Goal: Task Accomplishment & Management: Use online tool/utility

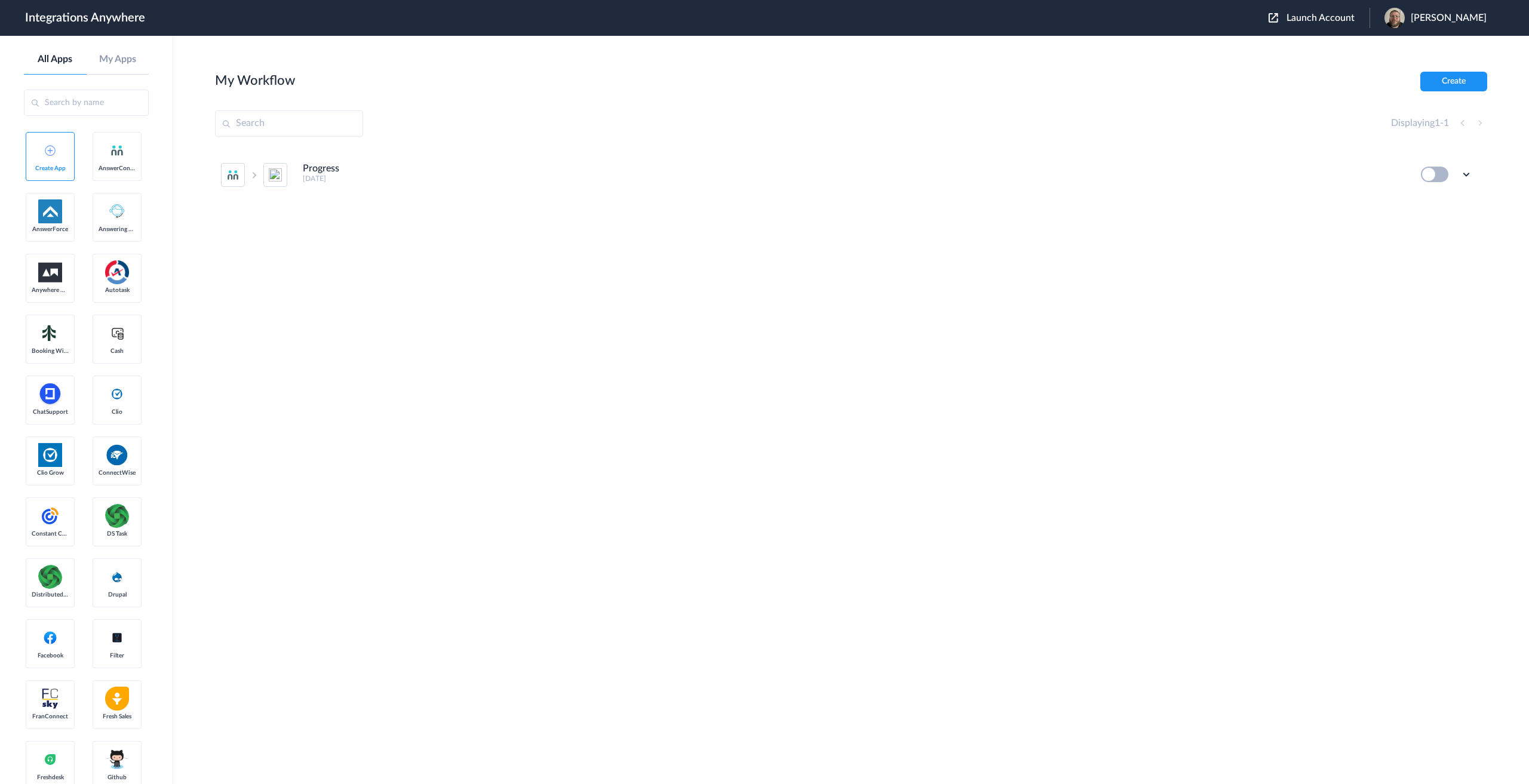
click at [1330, 21] on span "Launch Account" at bounding box center [1321, 18] width 68 height 10
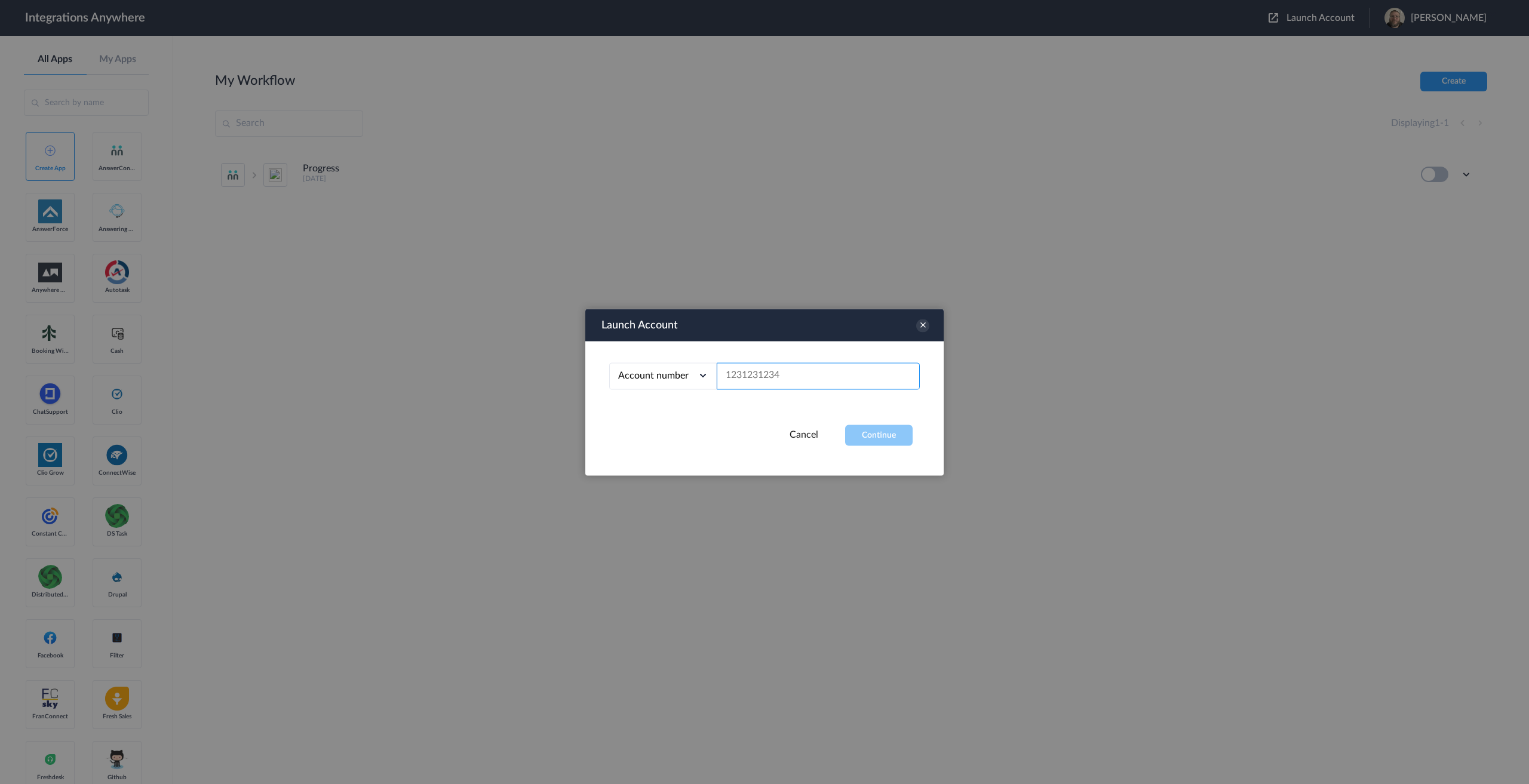
click at [786, 382] on input "text" at bounding box center [818, 376] width 203 height 27
paste input "9802851915"
type input "9802851915"
click at [875, 435] on button "Continue" at bounding box center [878, 435] width 67 height 21
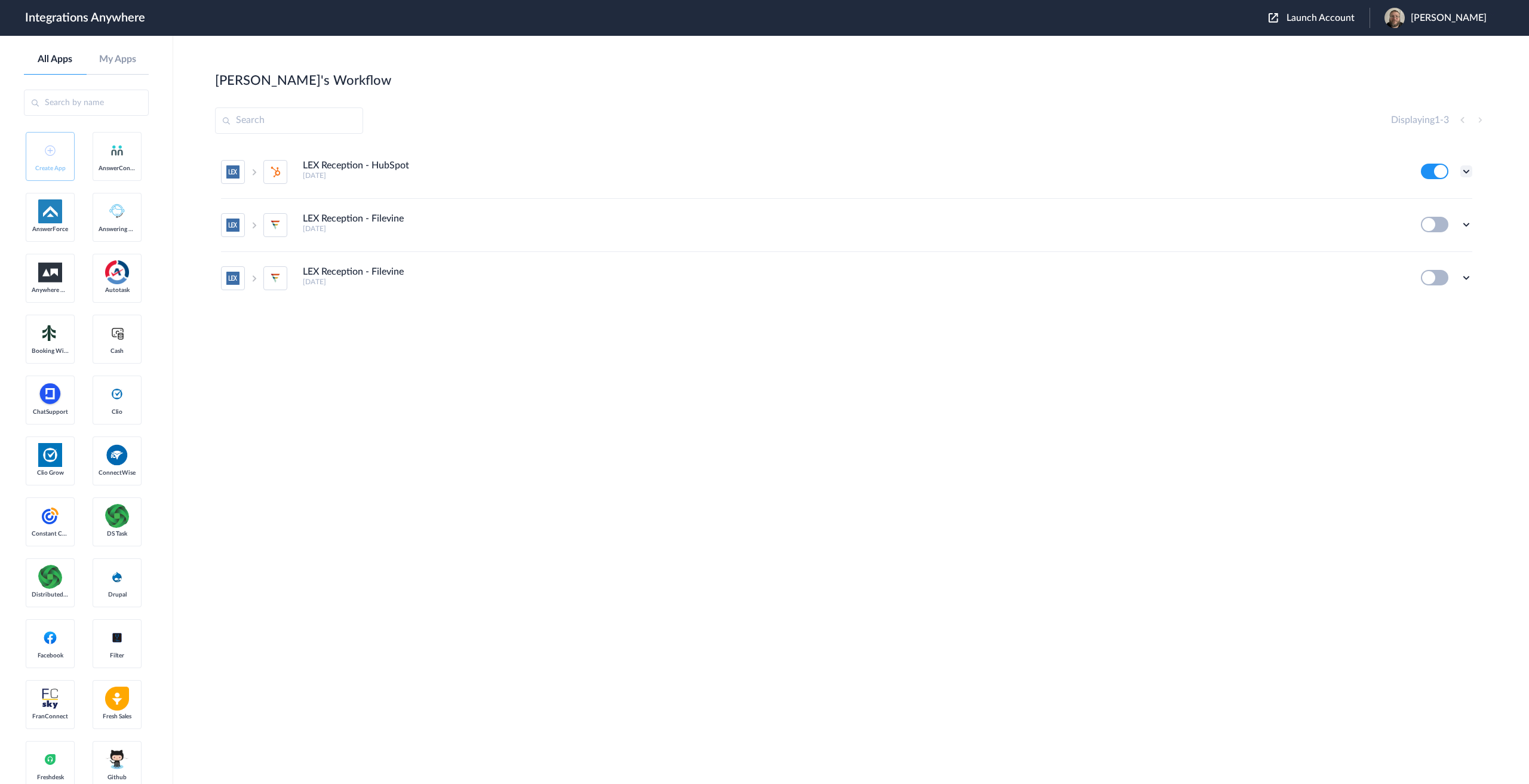
click at [1467, 168] on icon at bounding box center [1466, 171] width 12 height 12
click at [1434, 219] on link "Task history" at bounding box center [1432, 221] width 58 height 8
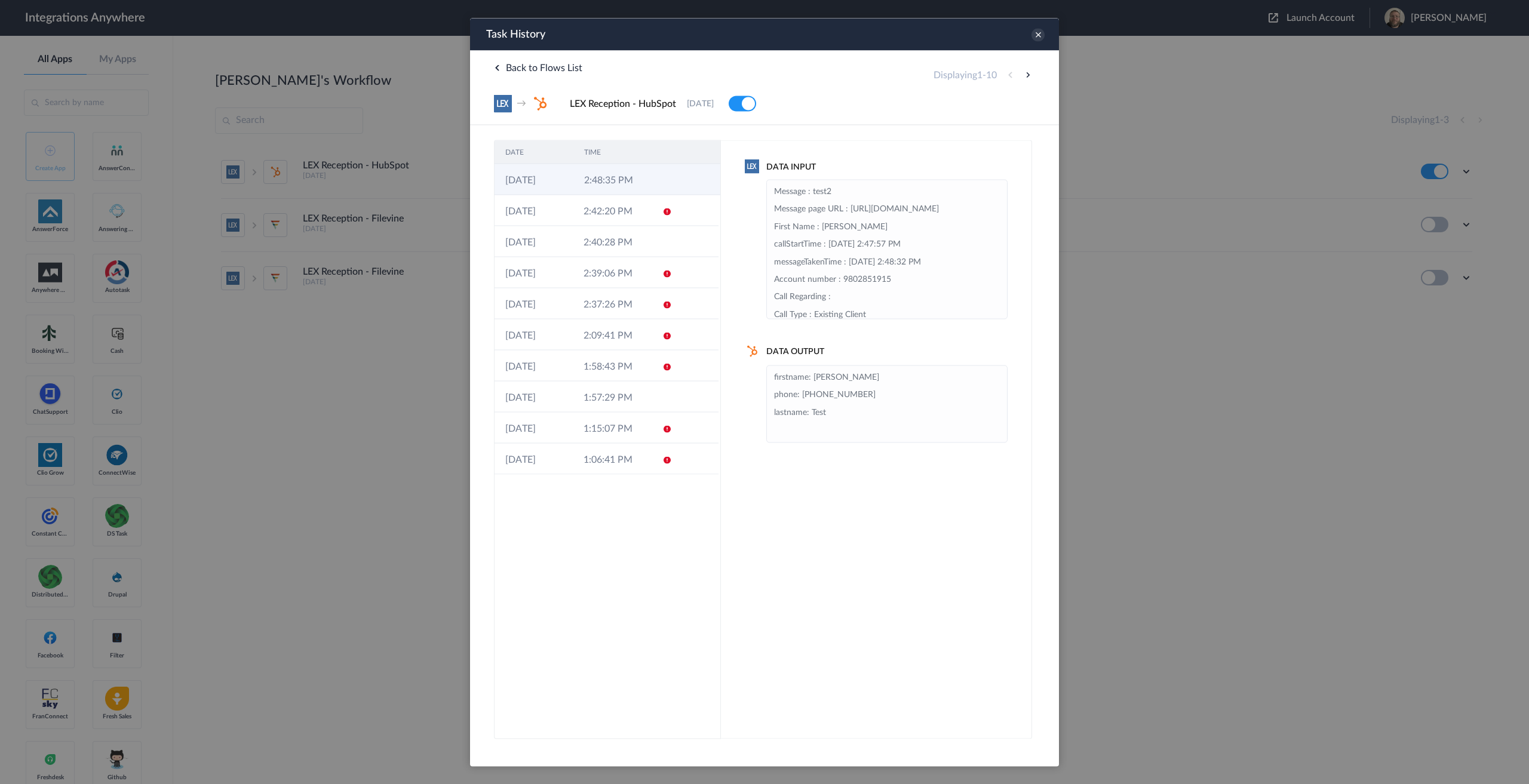
click at [604, 181] on td "2:48:35 PM" at bounding box center [612, 179] width 79 height 31
click at [602, 207] on td "2:42:20 PM" at bounding box center [612, 210] width 78 height 31
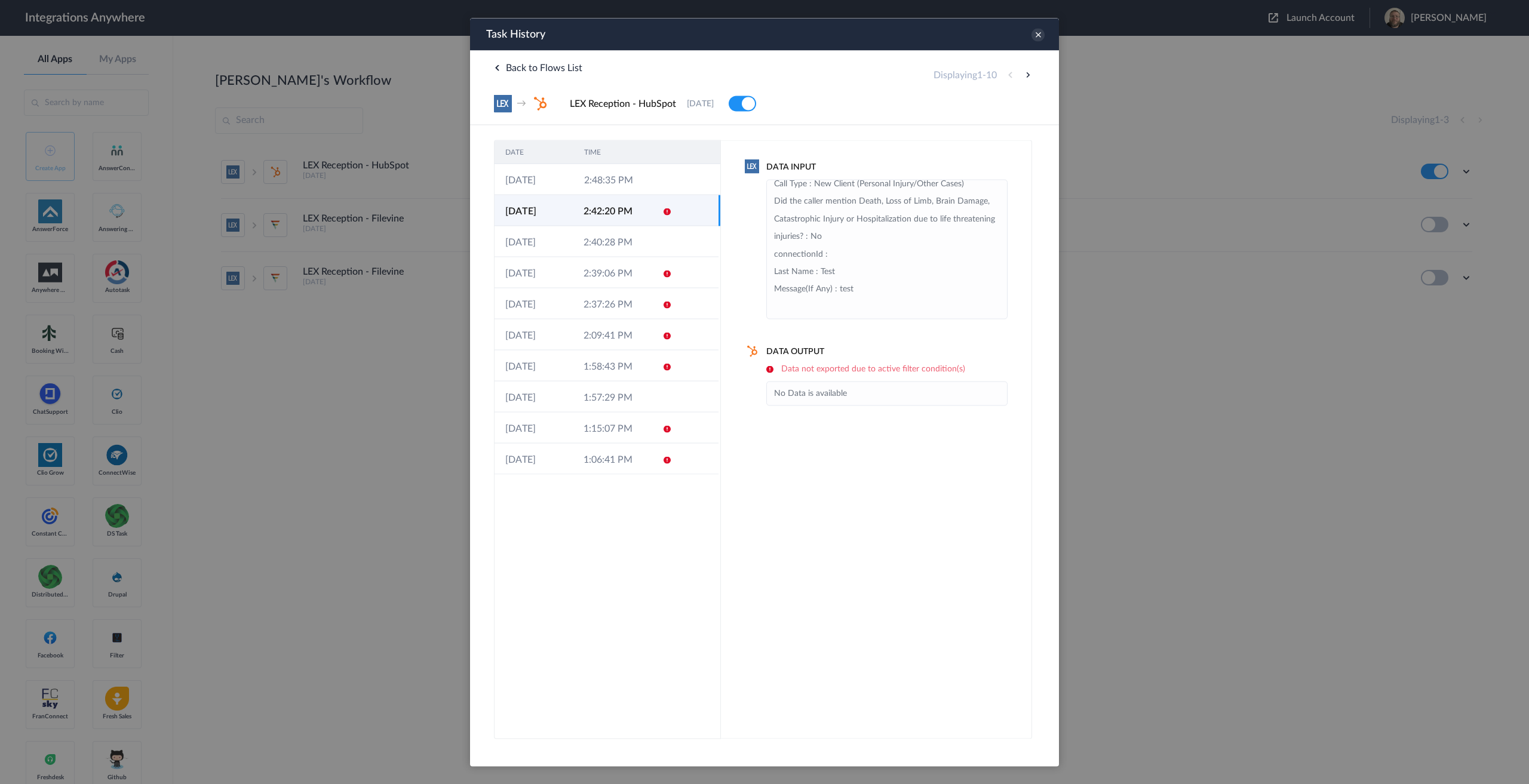
scroll to position [376, 0]
click at [1037, 34] on icon at bounding box center [1038, 35] width 13 height 13
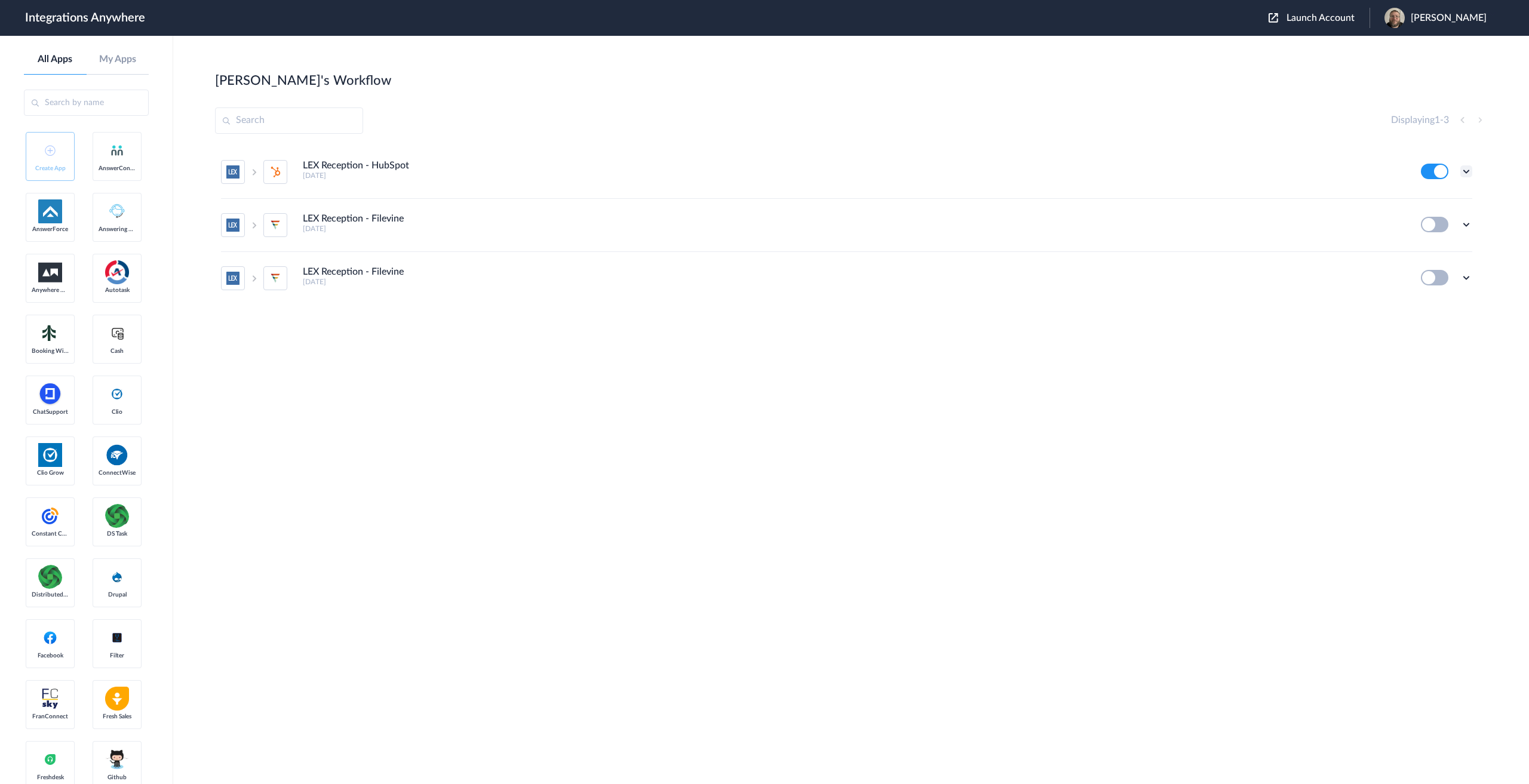
click at [1471, 171] on icon at bounding box center [1466, 171] width 12 height 12
click at [1430, 195] on link "Edit" at bounding box center [1417, 199] width 29 height 8
click at [1465, 175] on icon at bounding box center [1466, 171] width 12 height 12
click at [1448, 220] on link "Task history" at bounding box center [1432, 221] width 58 height 8
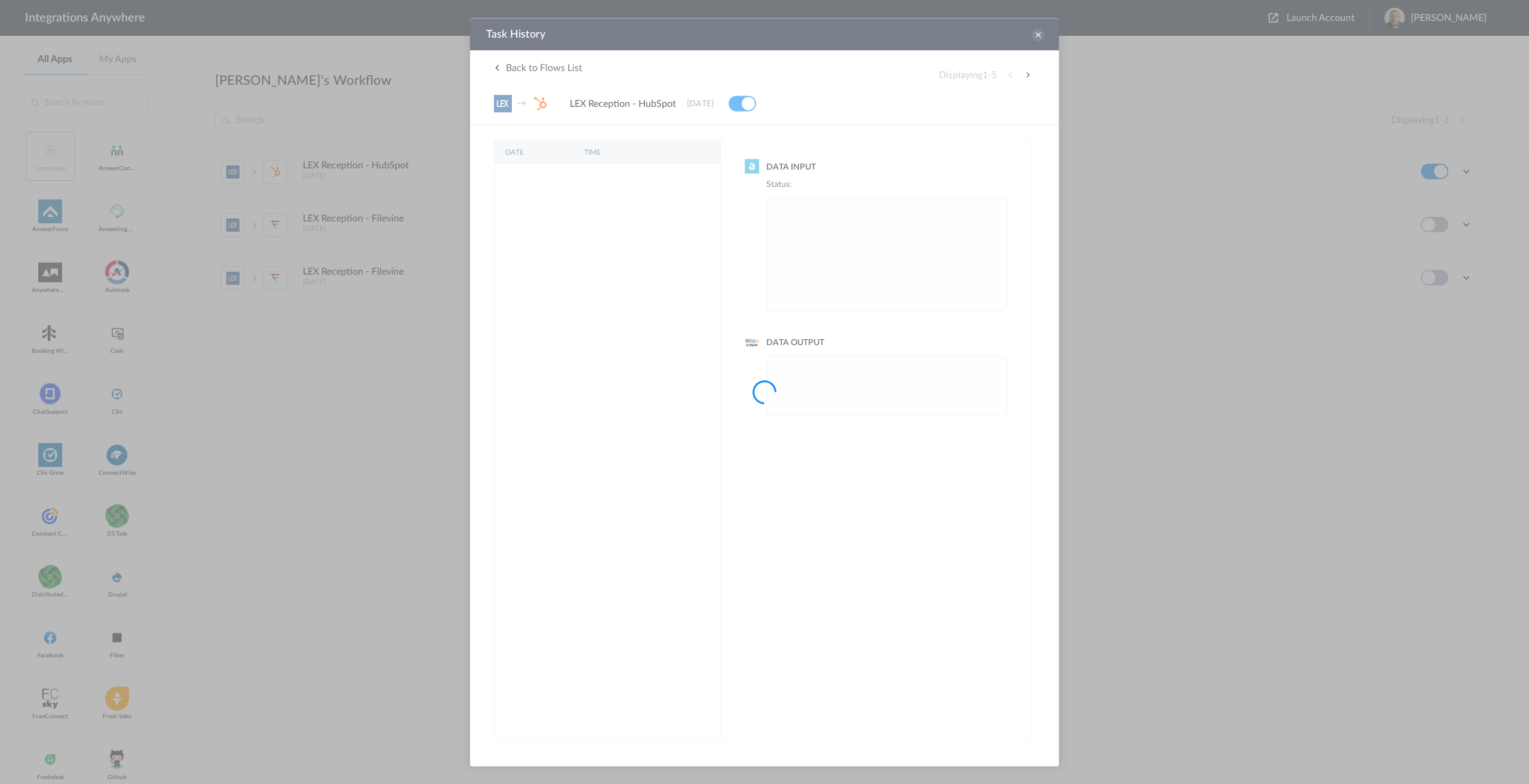
scroll to position [0, 0]
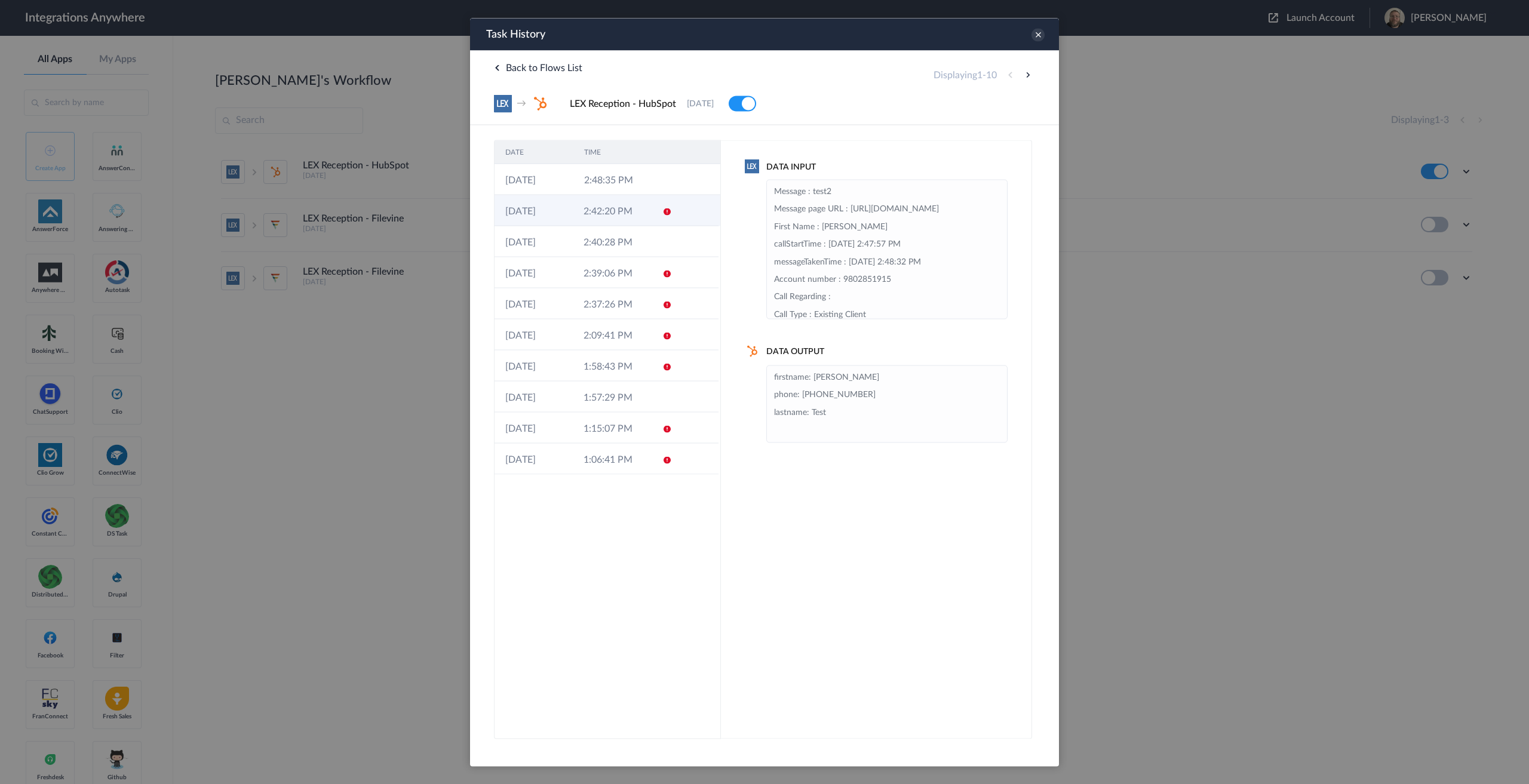
click at [638, 209] on td "2:42:20 PM" at bounding box center [612, 210] width 78 height 31
drag, startPoint x: 813, startPoint y: 243, endPoint x: 979, endPoint y: 245, distance: 166.0
click at [979, 246] on li "Email : [EMAIL_ADDRESS][DOMAIN_NAME] Case Type : Personal Injury (Vehicle /Truc…" at bounding box center [887, 94] width 226 height 456
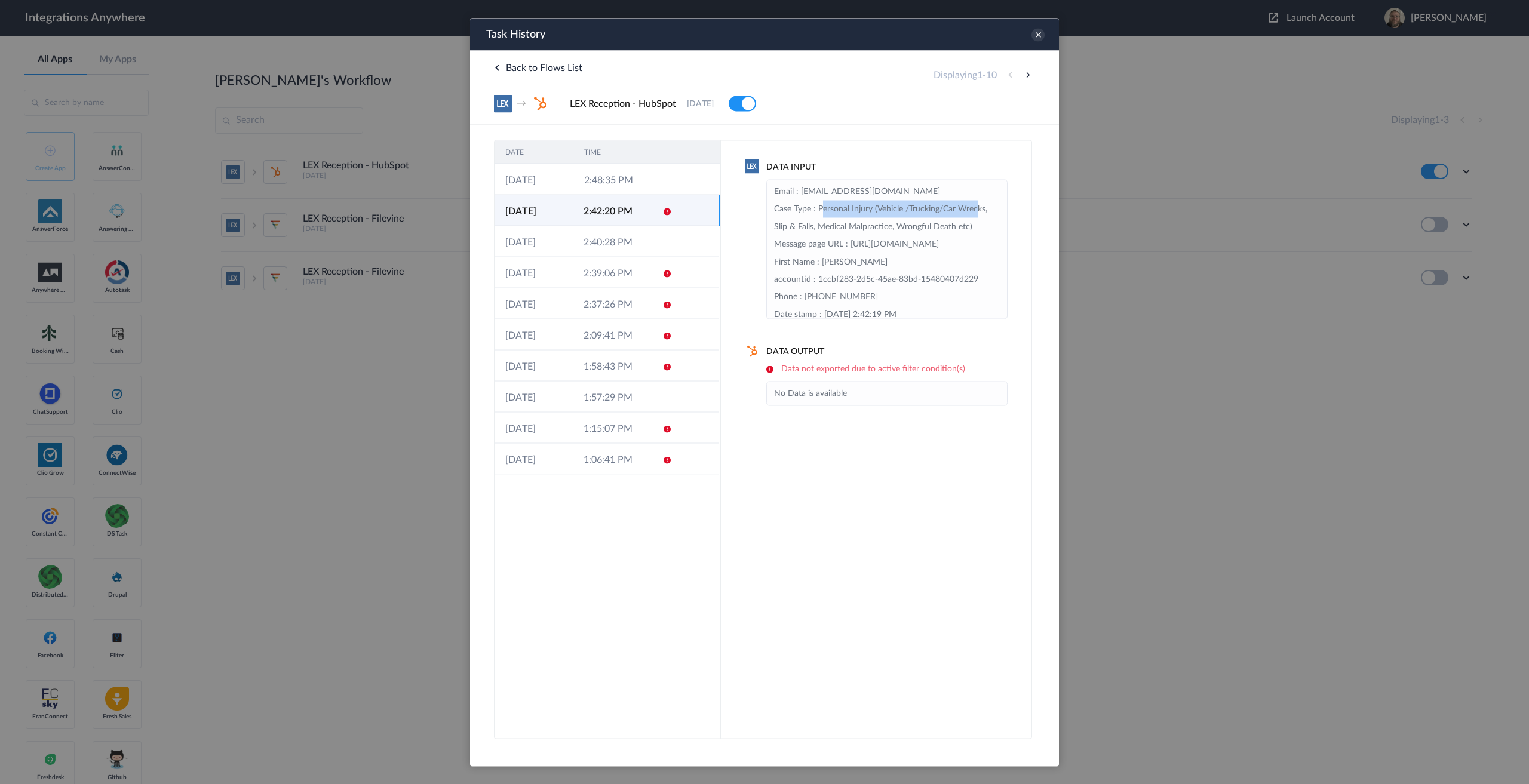
drag, startPoint x: 818, startPoint y: 208, endPoint x: 972, endPoint y: 204, distance: 154.1
click at [972, 204] on li "Email : [EMAIL_ADDRESS][DOMAIN_NAME] Case Type : Personal Injury (Vehicle /Truc…" at bounding box center [887, 410] width 226 height 456
click at [769, 368] on h6 "Data not exported due to active filter condition(s)" at bounding box center [886, 368] width 242 height 10
click at [632, 174] on td "2:48:35 PM" at bounding box center [612, 179] width 79 height 31
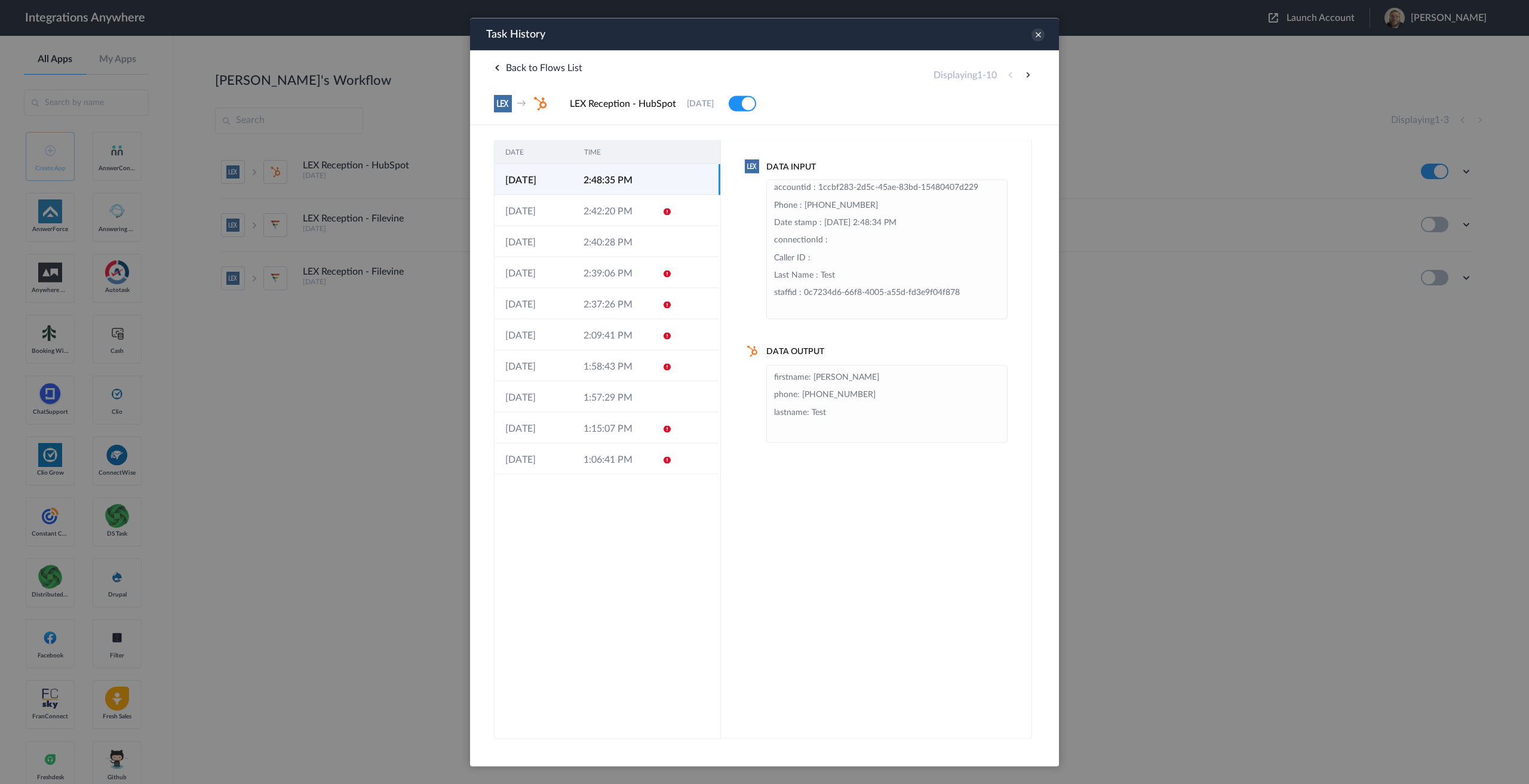
scroll to position [141, 0]
drag, startPoint x: 815, startPoint y: 224, endPoint x: 883, endPoint y: 230, distance: 68.3
click at [883, 230] on li "Message : test2 Message page URL : [URL][DOMAIN_NAME] First Name : Lex callStar…" at bounding box center [887, 182] width 226 height 281
click at [618, 204] on td "2:42:20 PM" at bounding box center [612, 210] width 78 height 31
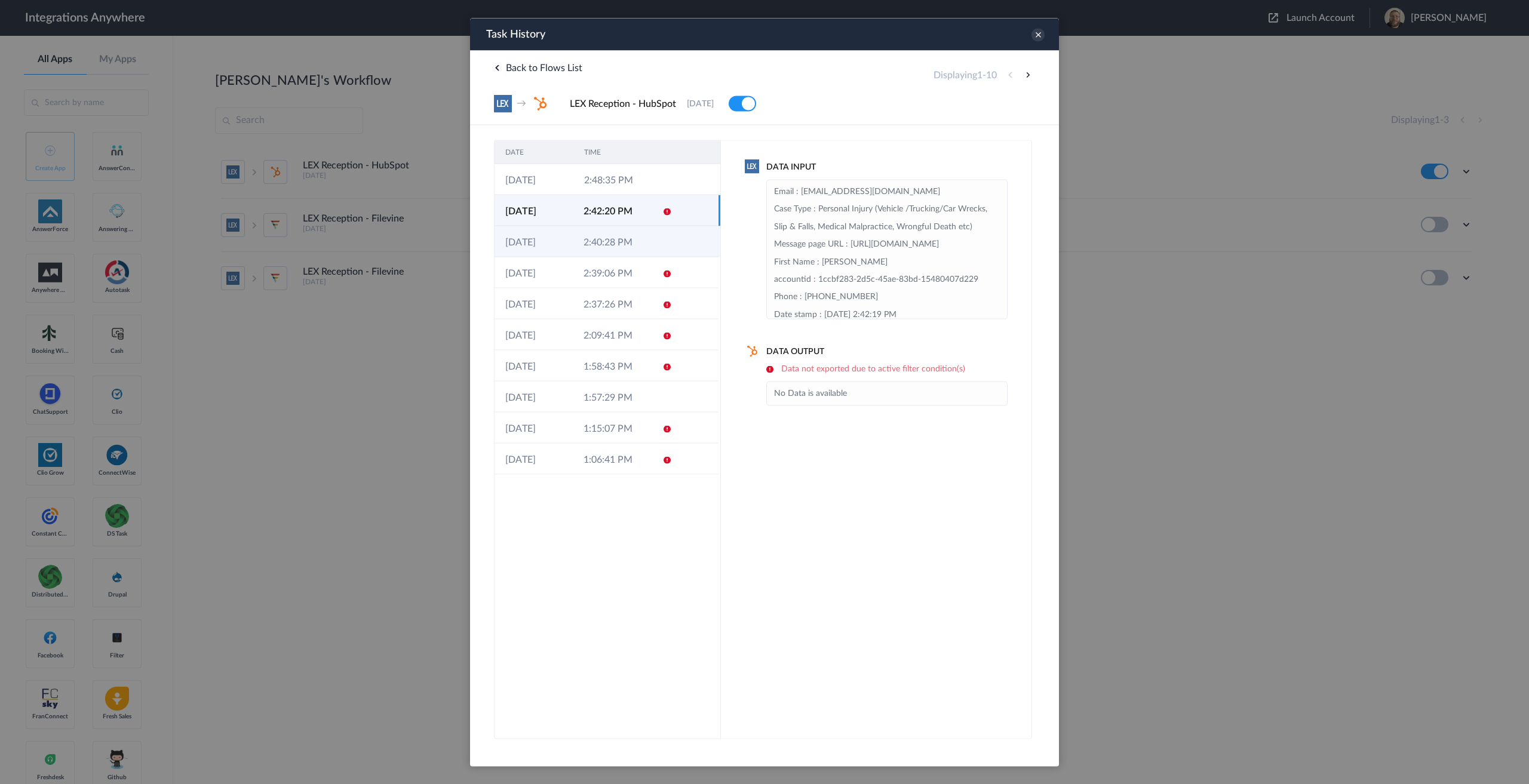
click at [646, 245] on td "2:40:28 PM" at bounding box center [612, 241] width 78 height 31
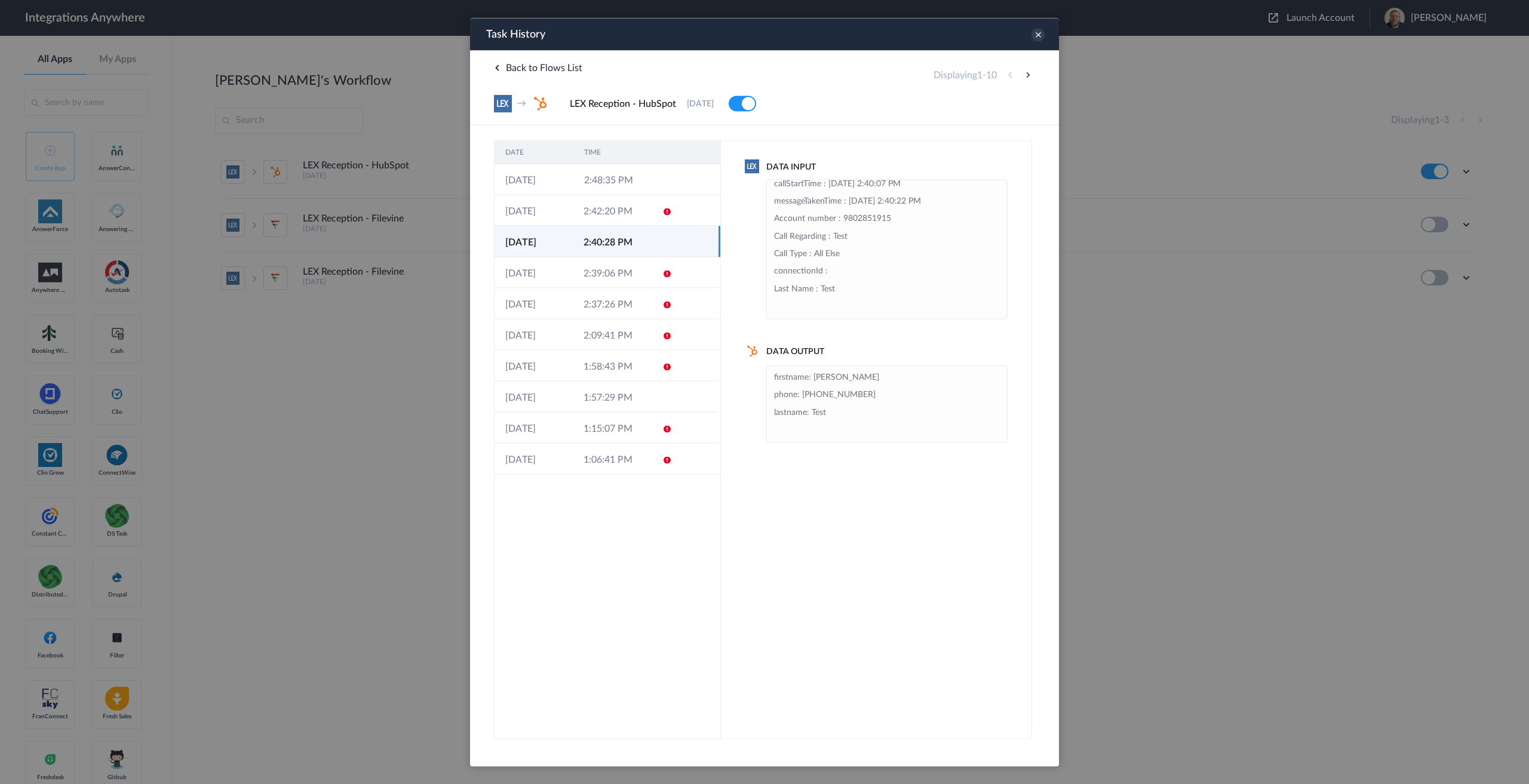
scroll to position [219, 0]
drag, startPoint x: 814, startPoint y: 251, endPoint x: 865, endPoint y: 244, distance: 51.5
click at [865, 244] on li "Message : Test Message page URL : [URL][DOMAIN_NAME] First Name : [PERSON_NAME]…" at bounding box center [887, 166] width 226 height 298
click at [844, 257] on li "Message : Test Message page URL : [URL][DOMAIN_NAME] First Name : [PERSON_NAME]…" at bounding box center [887, 166] width 226 height 298
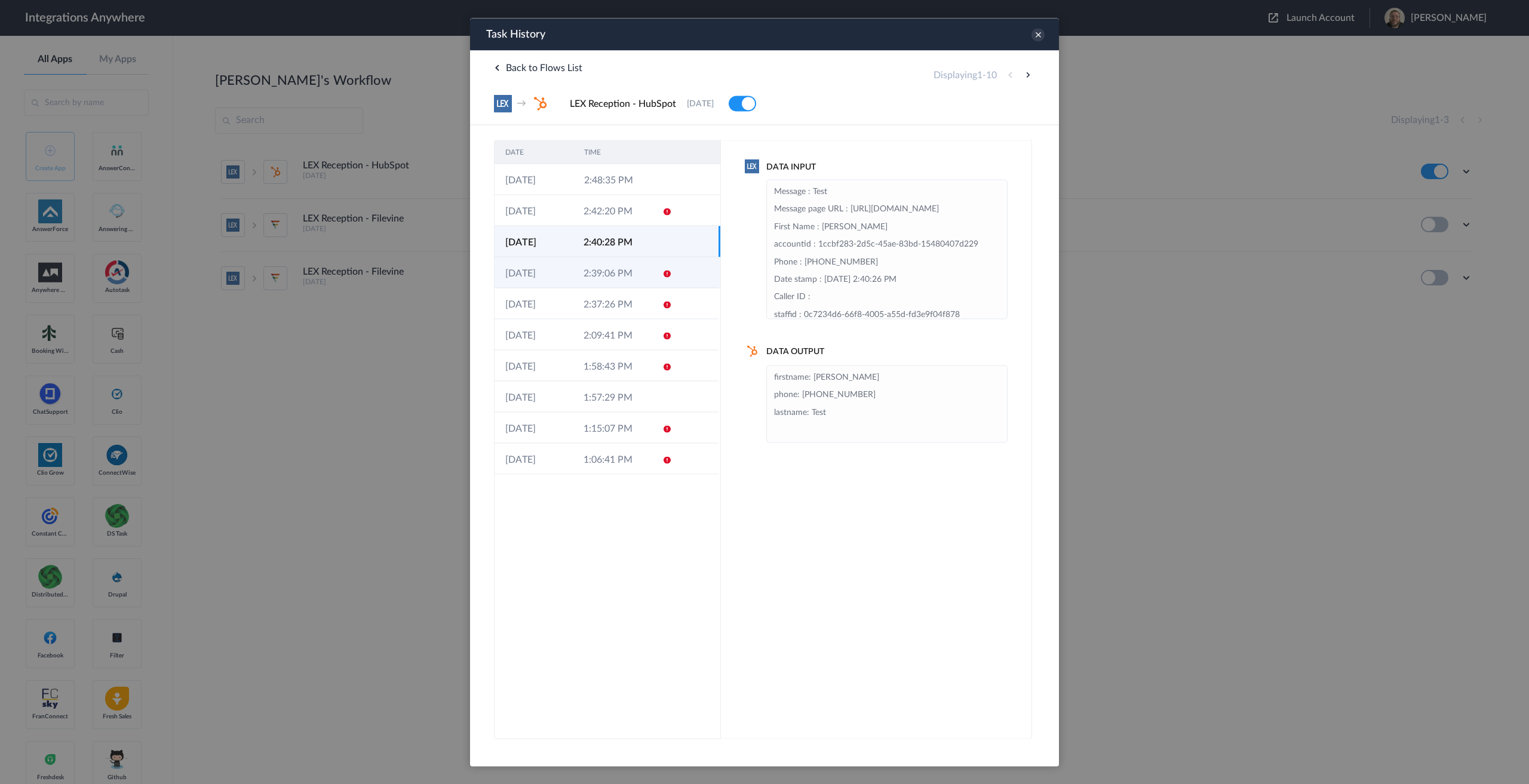
click at [651, 273] on td "2:39:06 PM" at bounding box center [612, 272] width 78 height 31
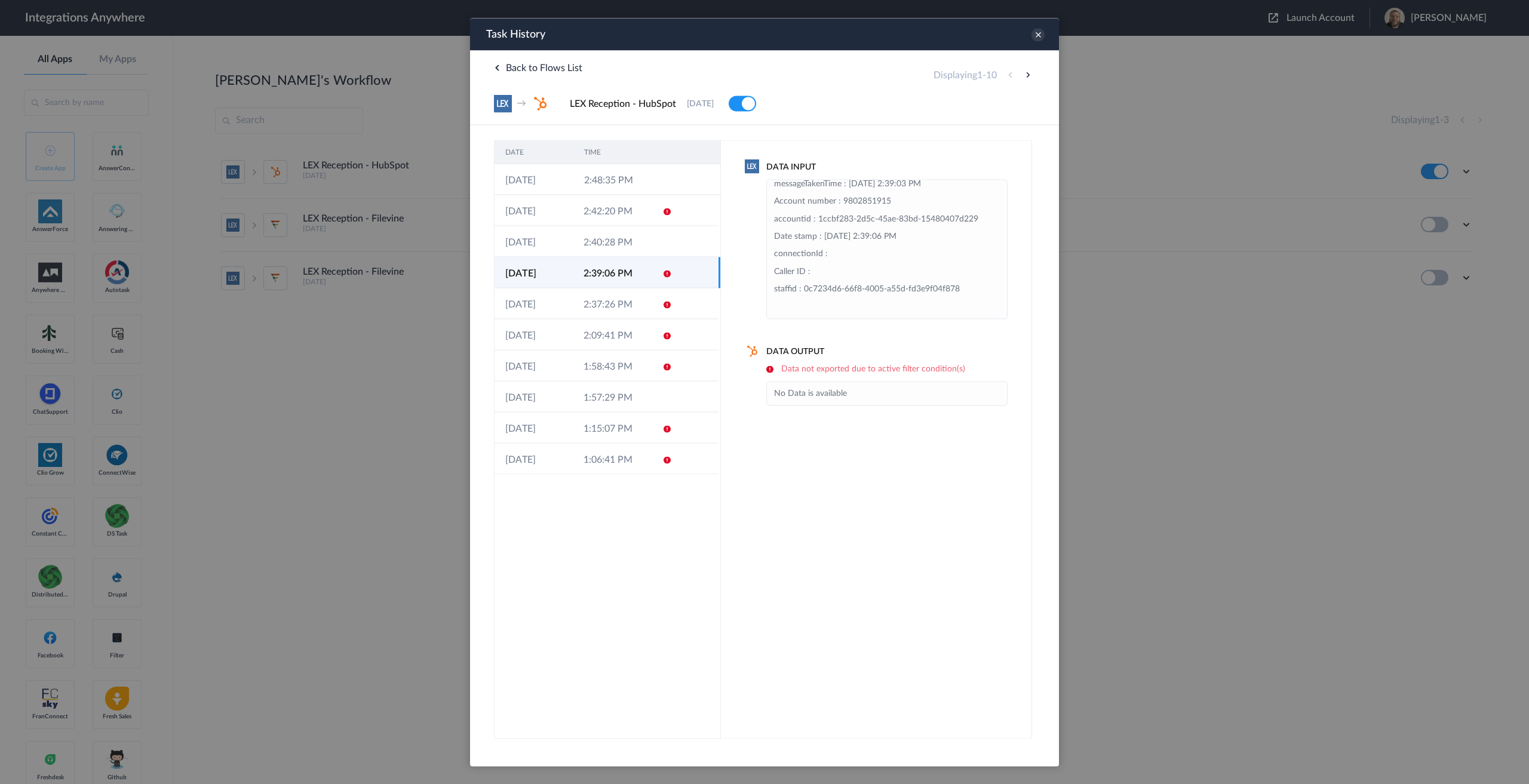
scroll to position [95, 0]
click at [641, 213] on td "2:42:20 PM" at bounding box center [612, 210] width 78 height 31
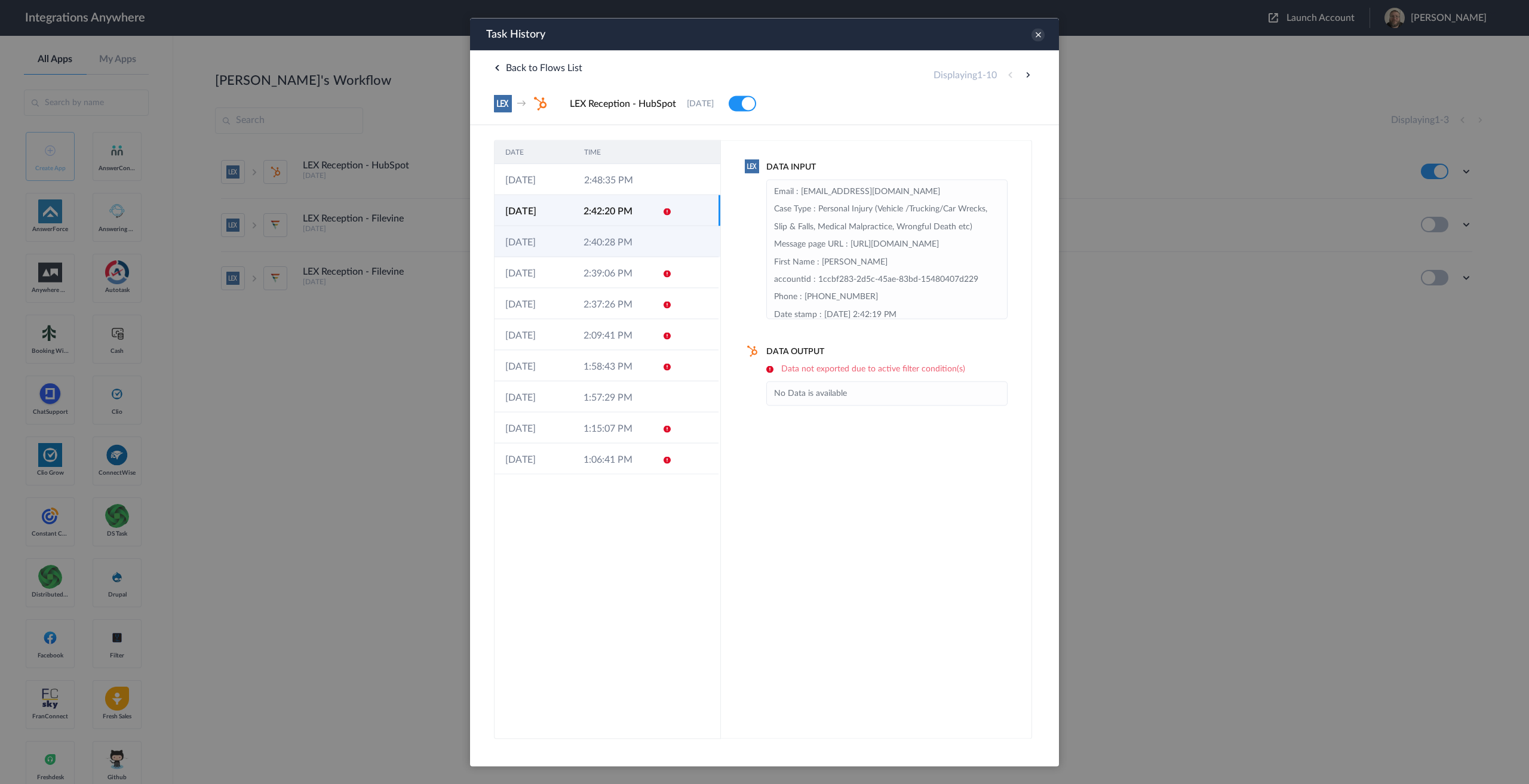
click at [638, 236] on td "2:40:28 PM" at bounding box center [612, 241] width 78 height 31
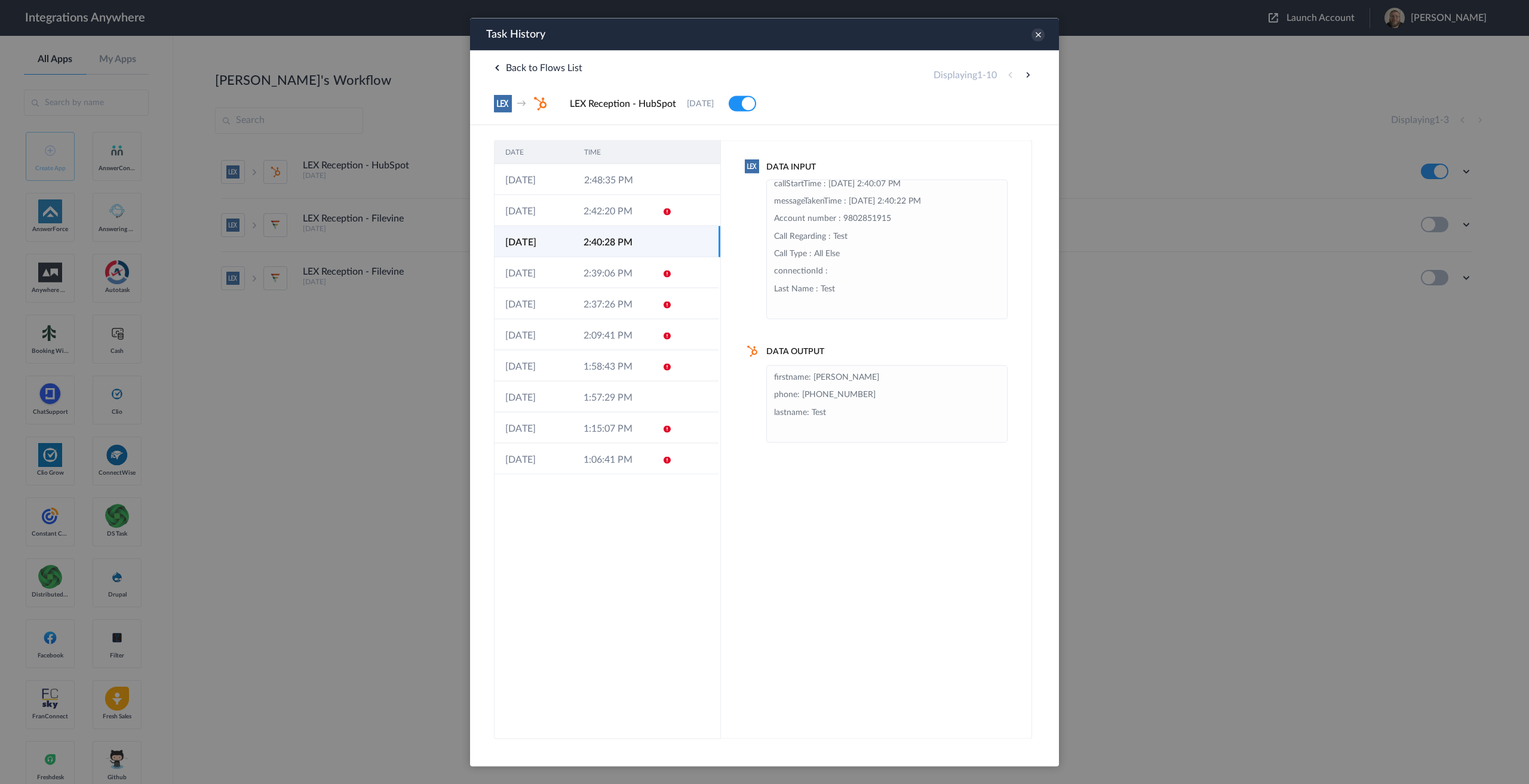
scroll to position [219, 0]
click at [645, 182] on td "2:48:35 PM" at bounding box center [612, 179] width 79 height 31
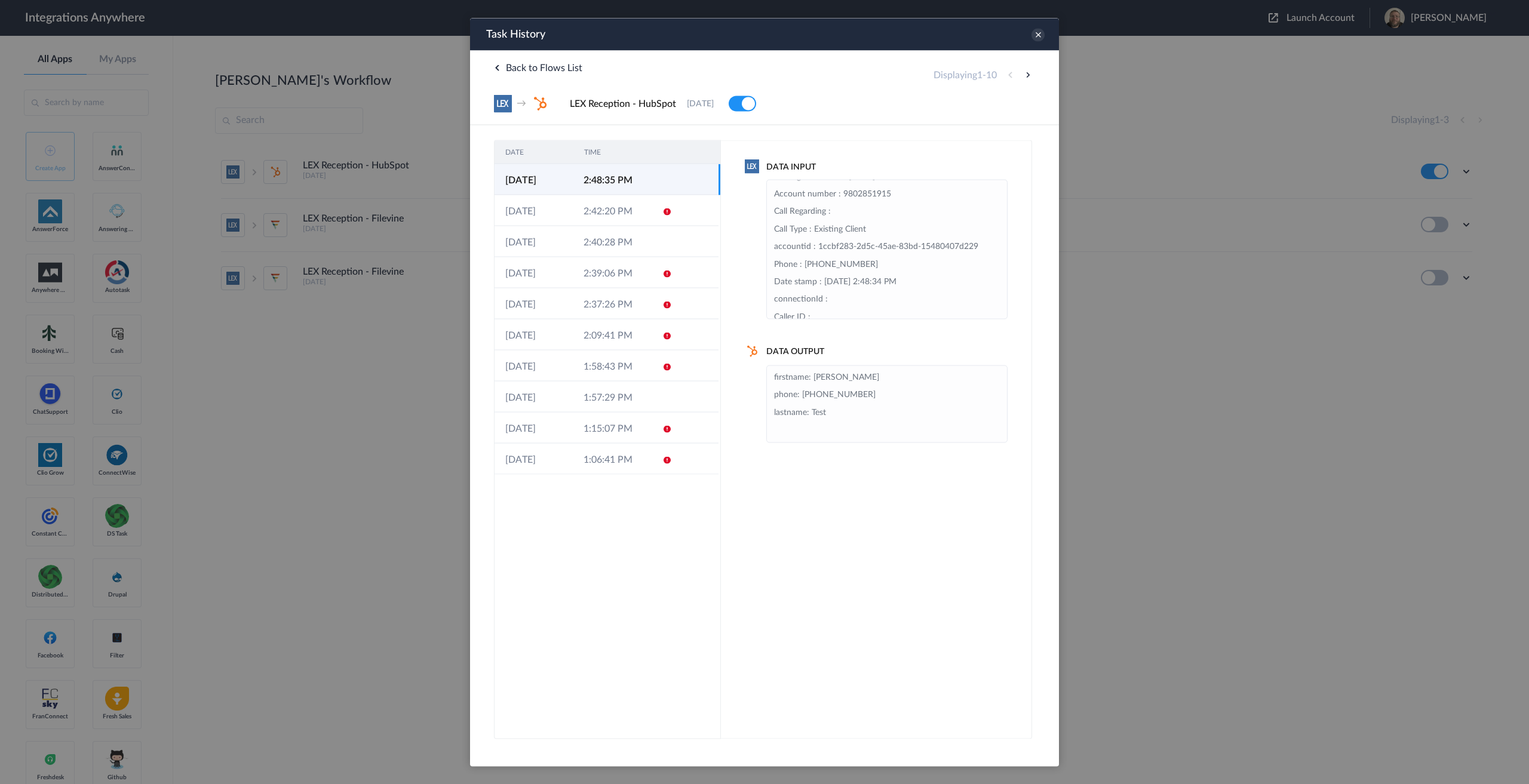
scroll to position [81, 0]
click at [1039, 36] on icon at bounding box center [1038, 35] width 13 height 13
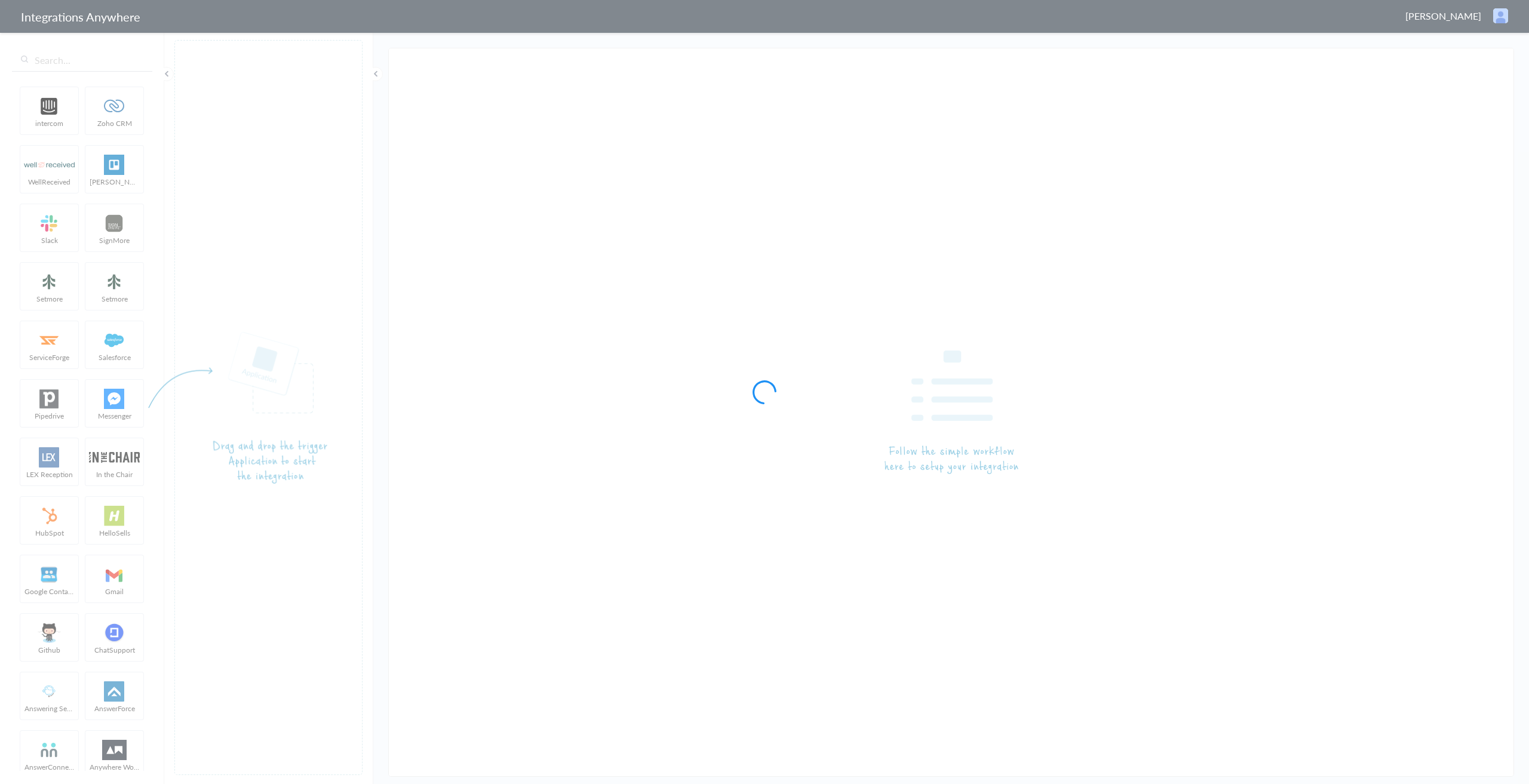
type input "LEX Reception - HubSpot"
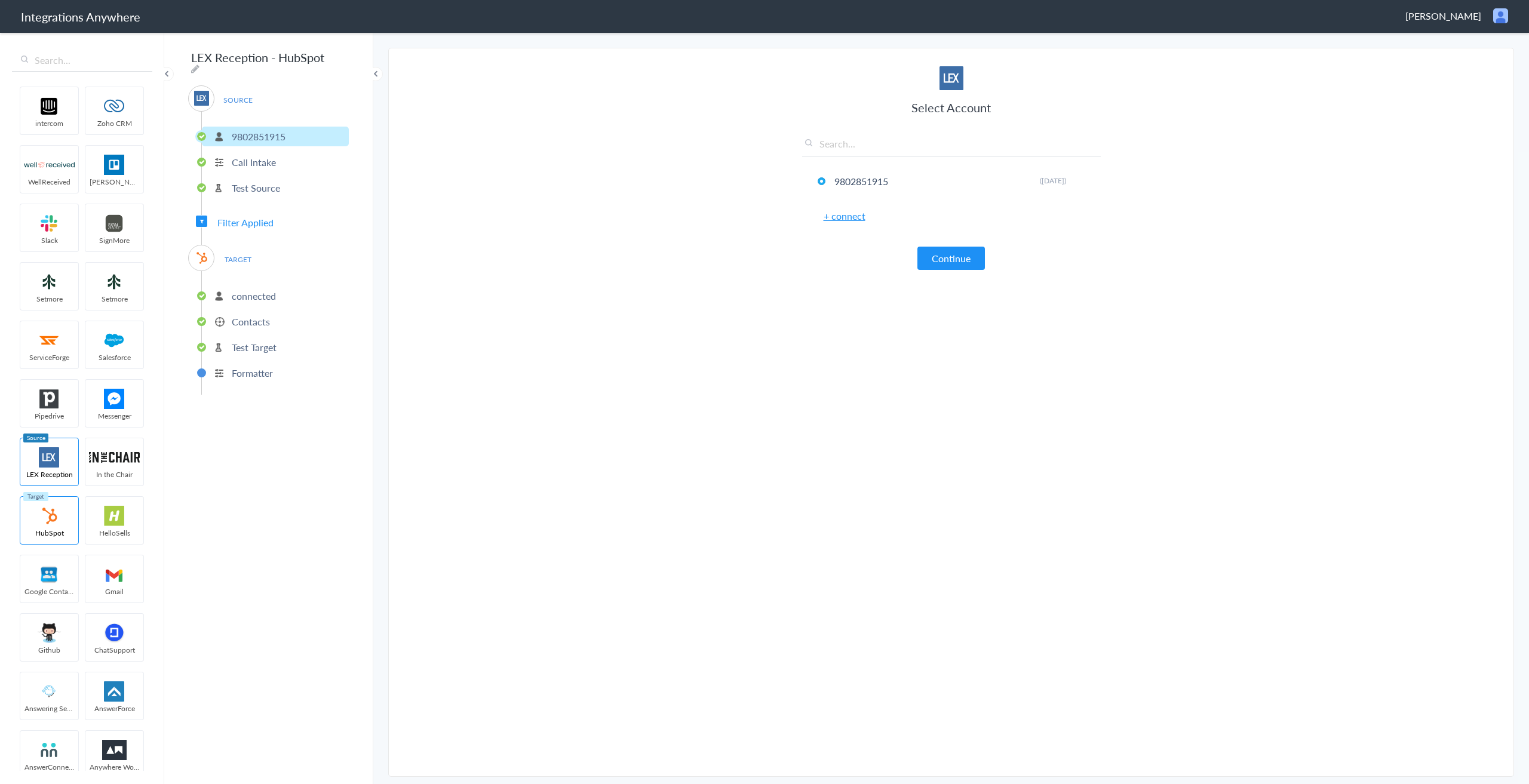
click at [267, 216] on span "Filter Applied" at bounding box center [245, 222] width 56 height 14
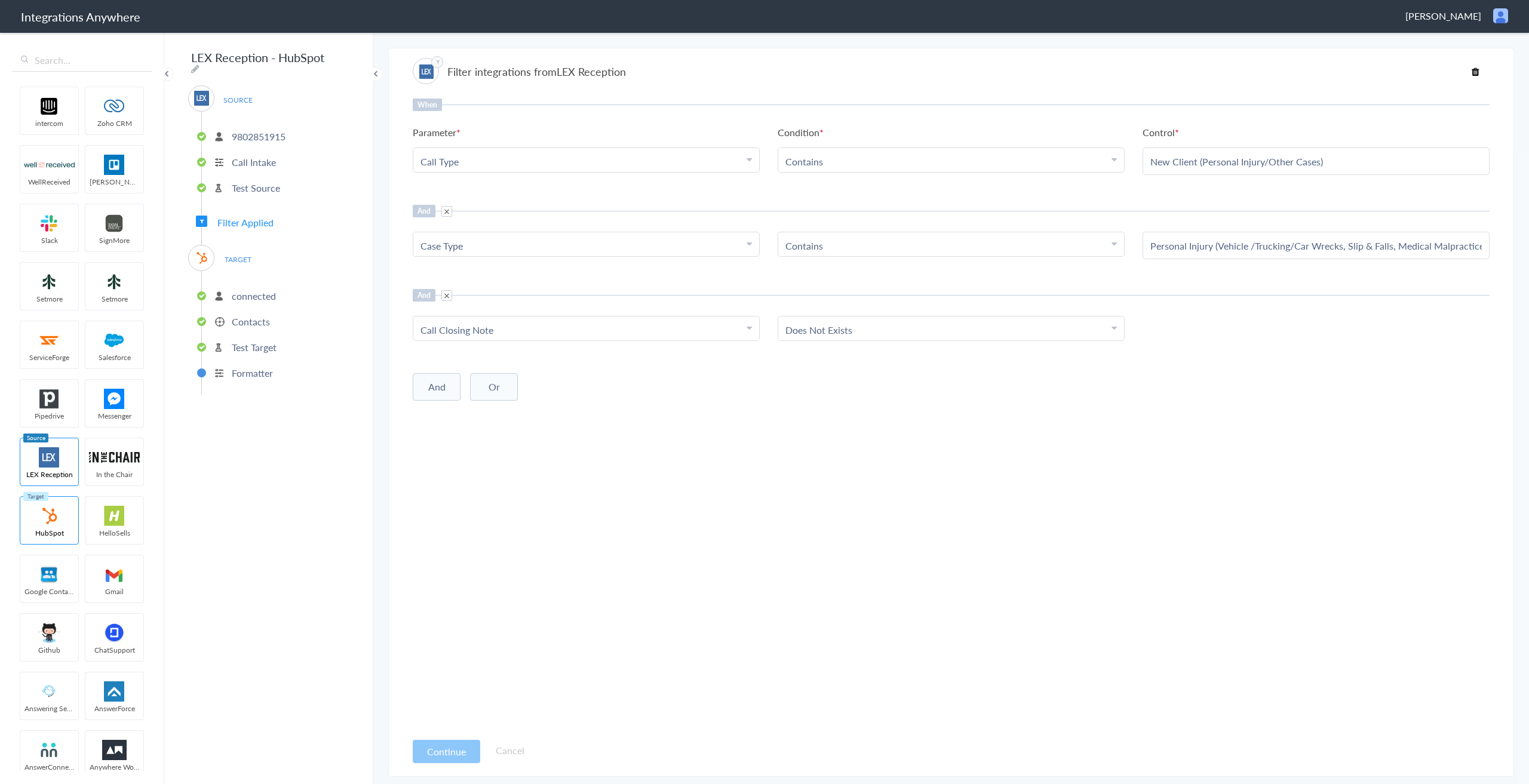
click at [242, 255] on span "TARGET" at bounding box center [237, 259] width 45 height 16
click at [244, 294] on p "connected" at bounding box center [254, 295] width 44 height 14
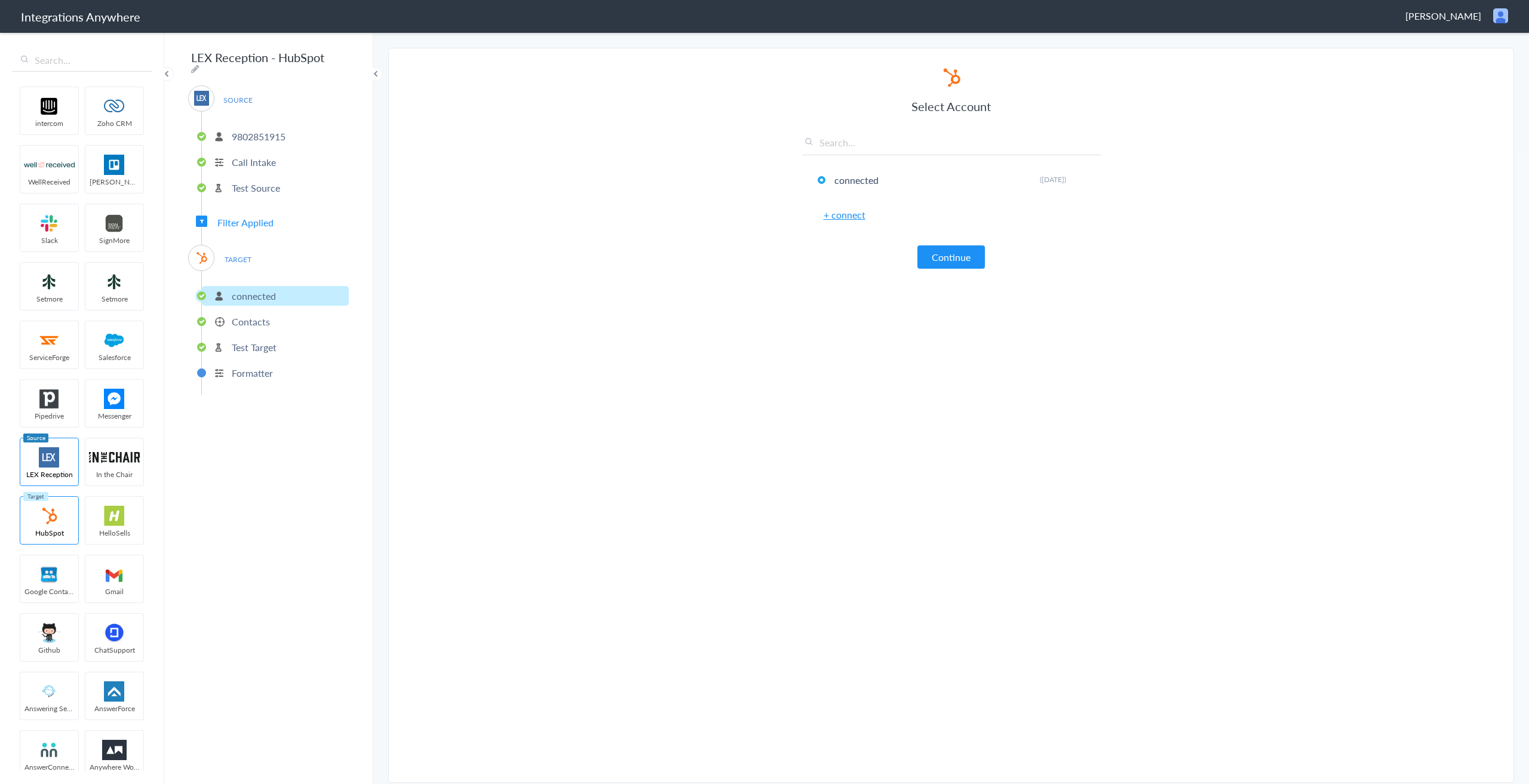
click at [248, 317] on p "Contacts" at bounding box center [251, 321] width 38 height 14
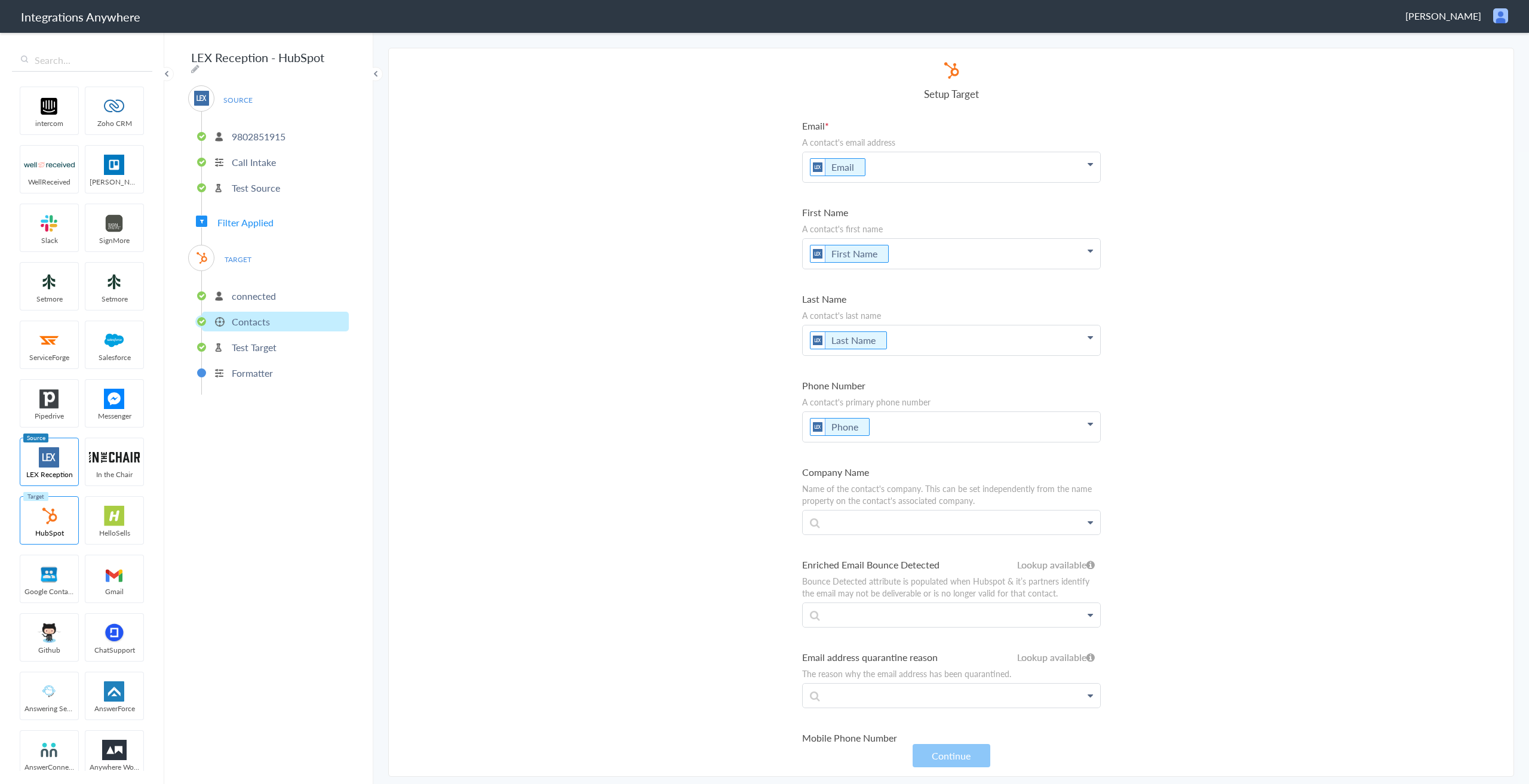
click at [246, 344] on p "Test Target" at bounding box center [254, 347] width 45 height 14
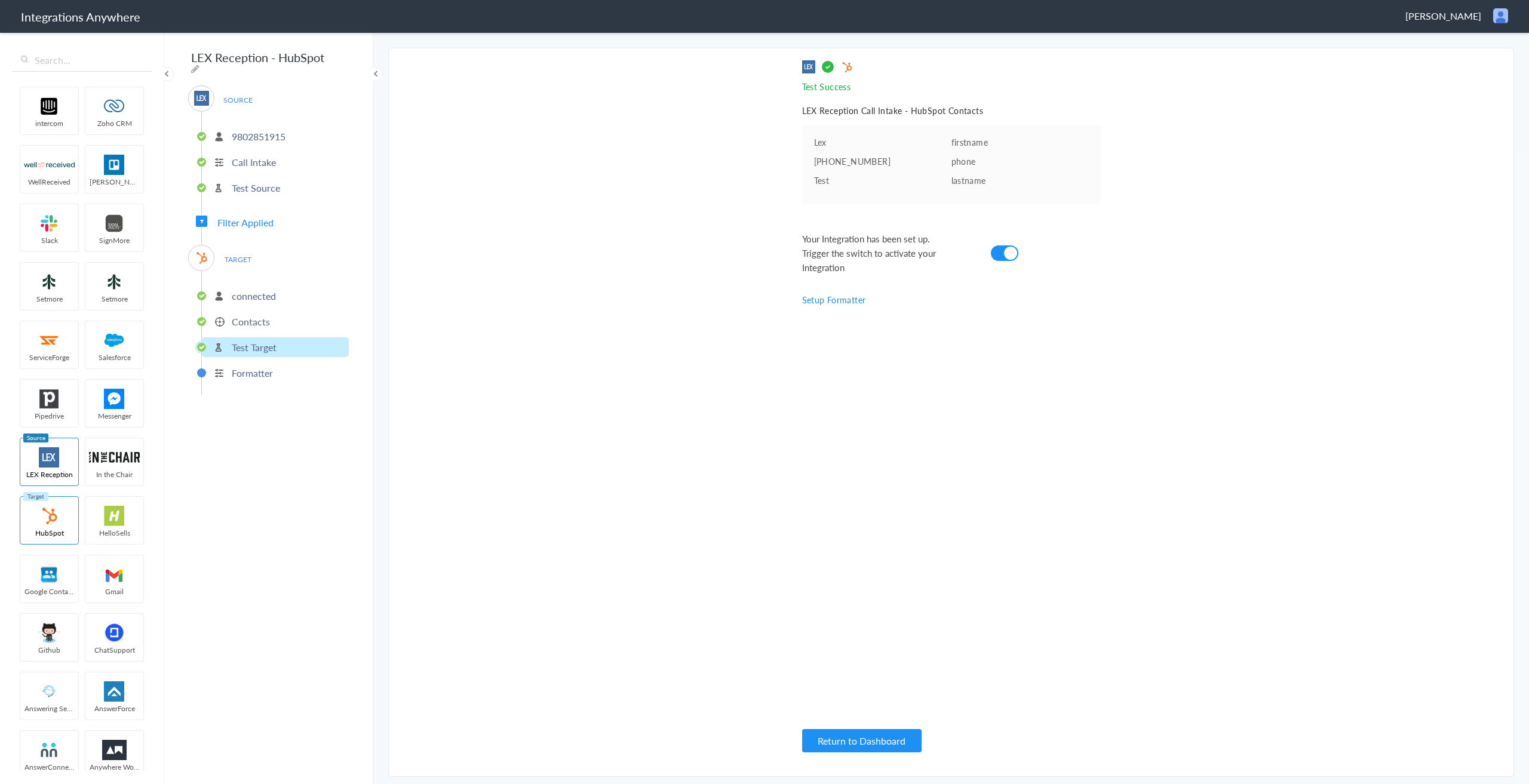
click at [255, 368] on p "Formatter" at bounding box center [253, 373] width 41 height 14
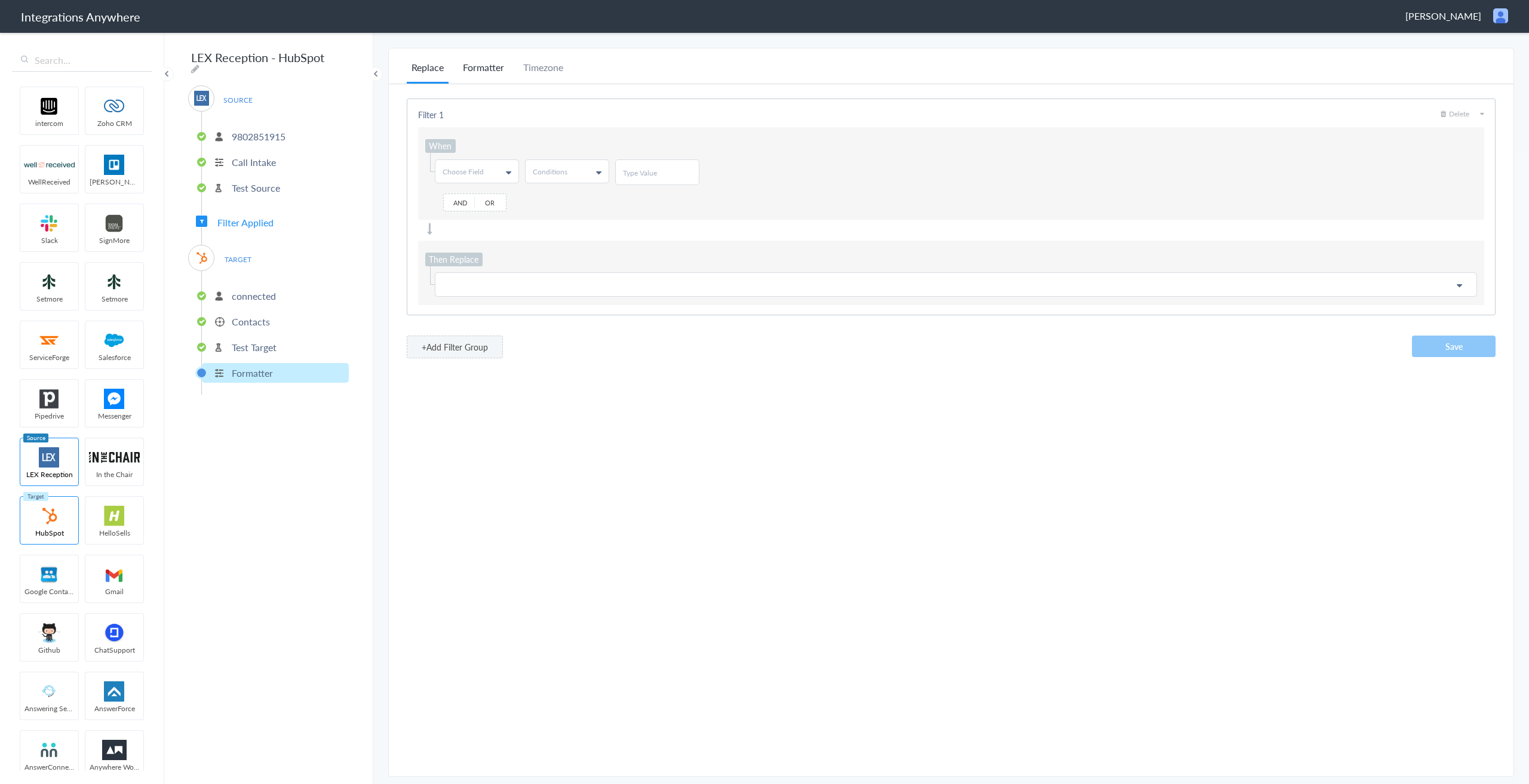
click at [485, 69] on li "Formatter" at bounding box center [483, 72] width 51 height 24
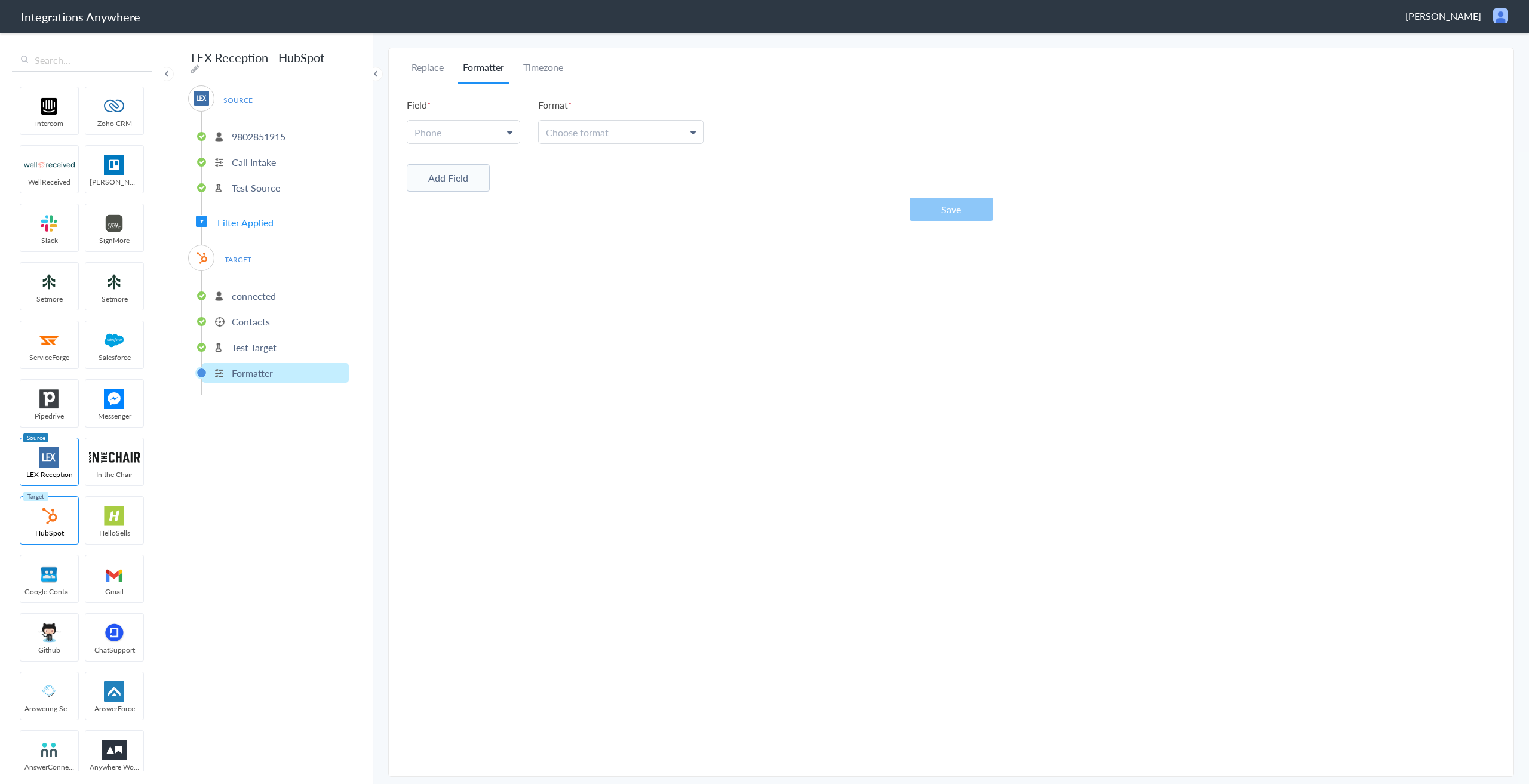
click at [253, 156] on p "Call Intake" at bounding box center [254, 162] width 44 height 14
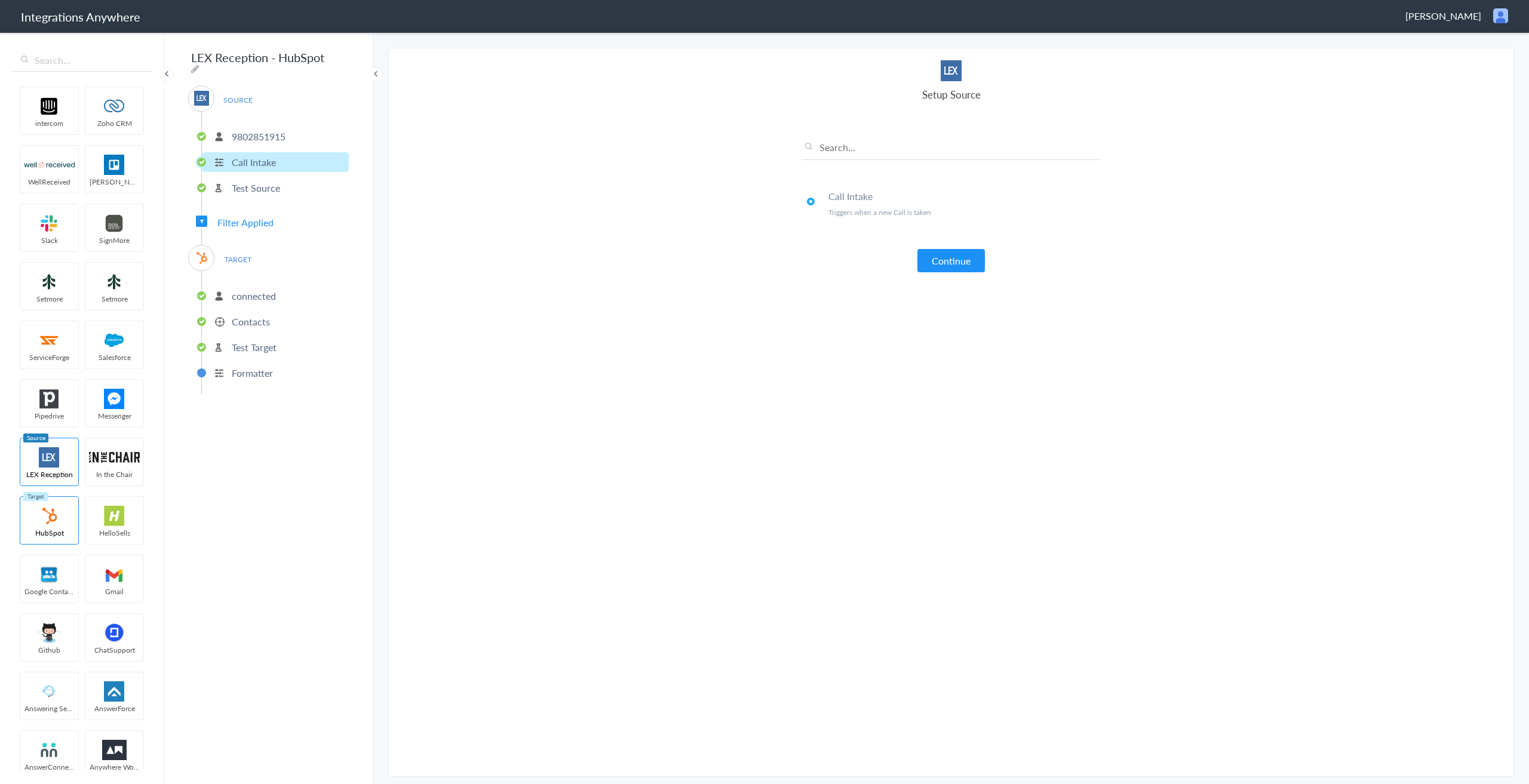
click at [250, 182] on p "Test Source" at bounding box center [256, 188] width 48 height 14
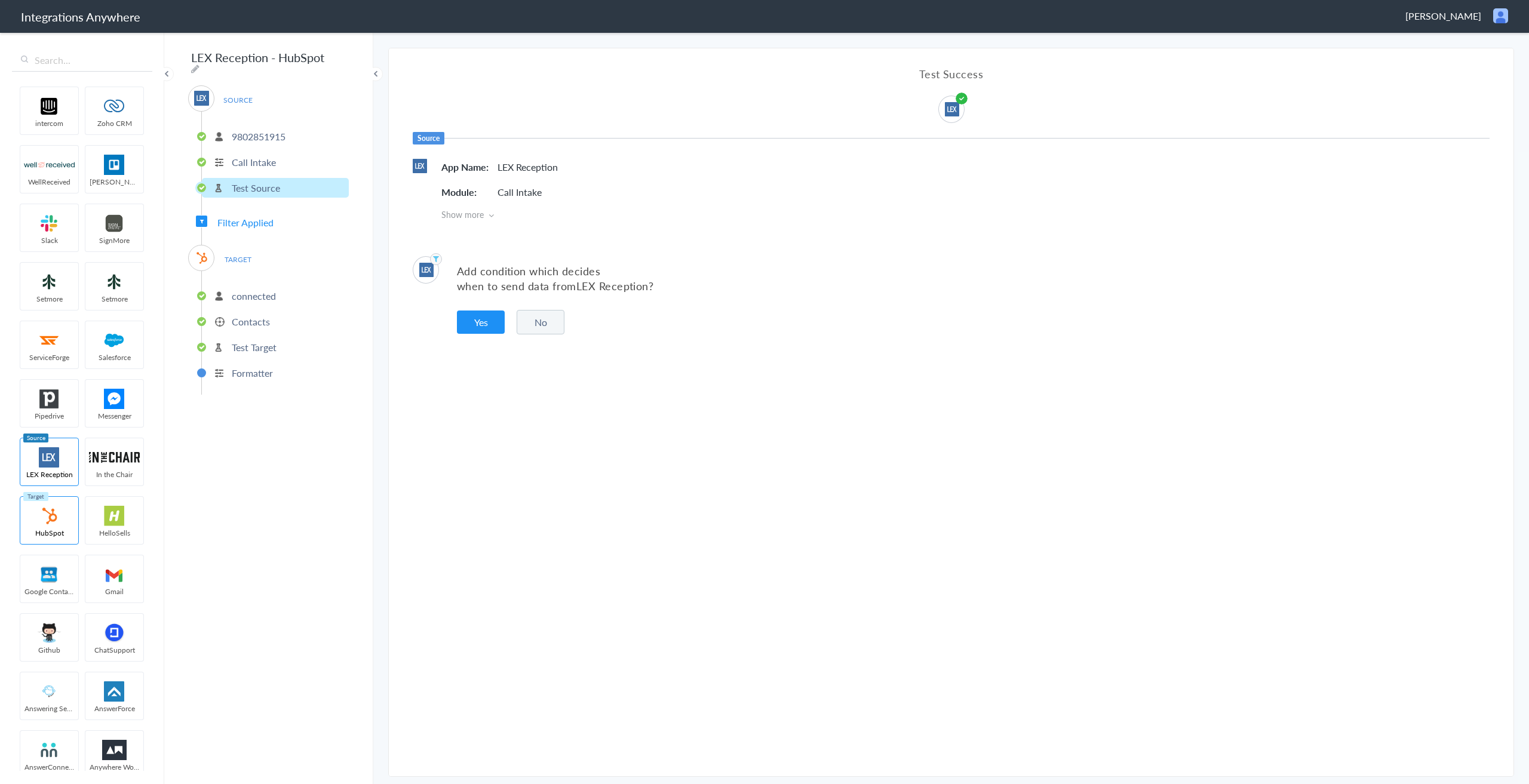
click at [246, 219] on span "Filter Applied" at bounding box center [245, 222] width 56 height 14
